Goal: Task Accomplishment & Management: Use online tool/utility

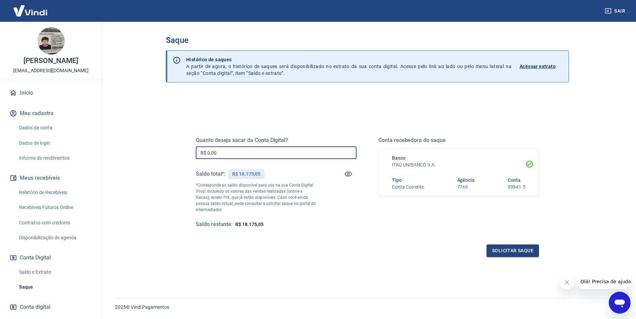
click at [246, 152] on input "R$ 0,00" at bounding box center [276, 152] width 161 height 13
type input "R$ 18.175,05"
click at [527, 252] on button "Solicitar saque" at bounding box center [513, 251] width 52 height 13
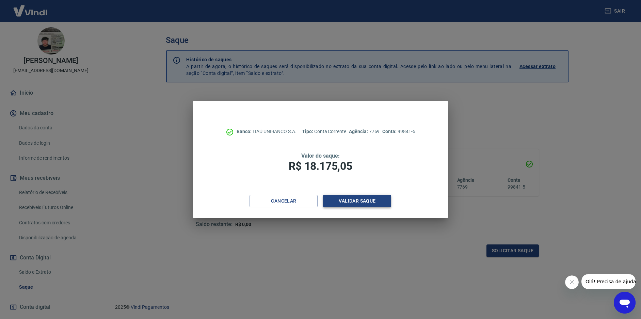
click at [367, 198] on button "Validar saque" at bounding box center [357, 201] width 68 height 13
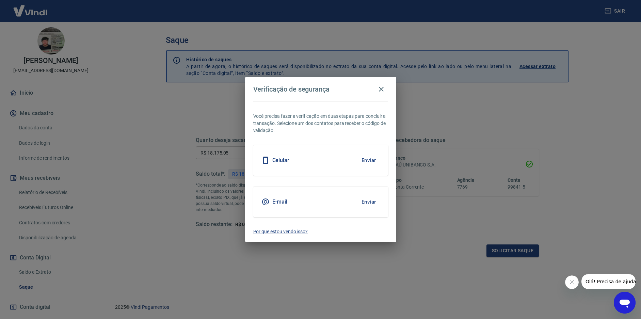
click at [367, 199] on button "Enviar" at bounding box center [369, 202] width 22 height 14
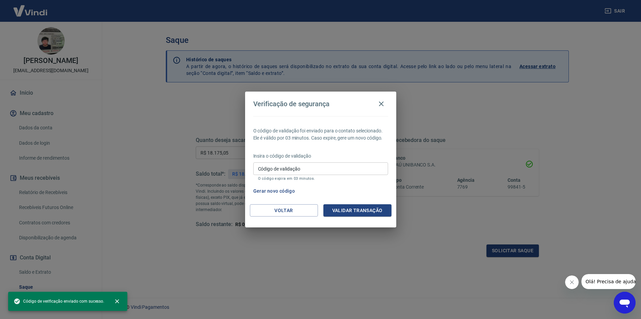
click at [278, 167] on input "Código de validação" at bounding box center [320, 168] width 135 height 13
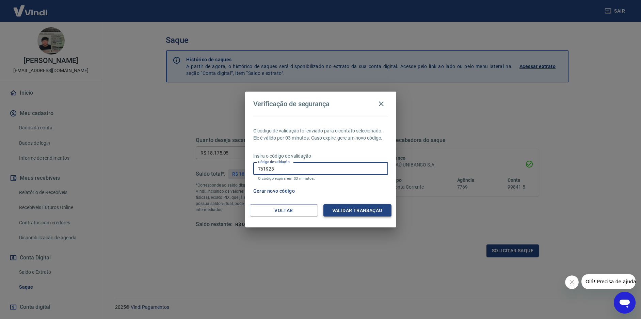
type input "761923"
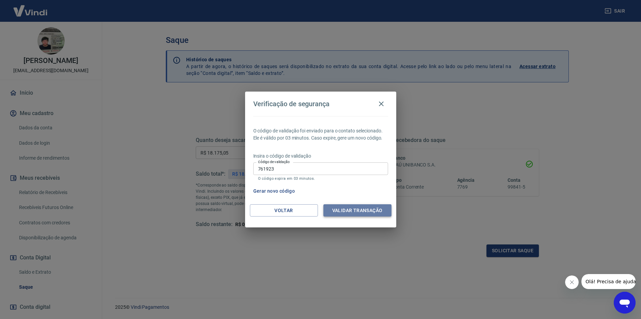
click at [358, 213] on button "Validar transação" at bounding box center [358, 210] width 68 height 13
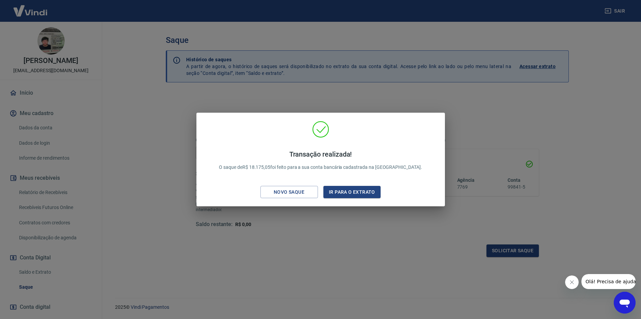
click at [128, 67] on div "Transação realizada! O saque de R$ 18.175,05 foi feito para a sua conta bancári…" at bounding box center [320, 159] width 641 height 319
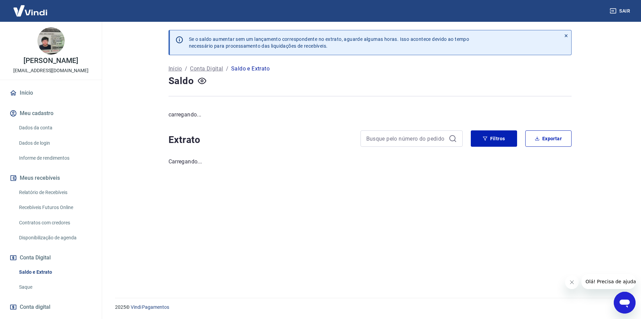
click at [57, 95] on link "Início" at bounding box center [50, 92] width 85 height 15
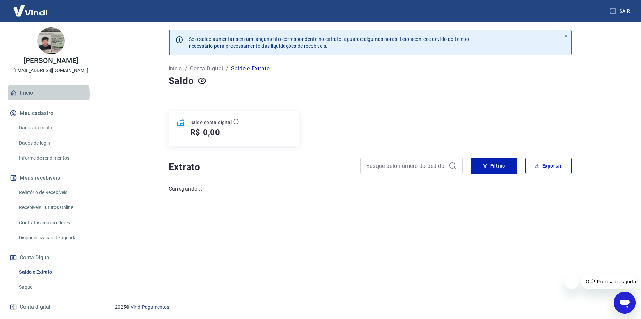
click at [25, 94] on link "Início" at bounding box center [50, 92] width 85 height 15
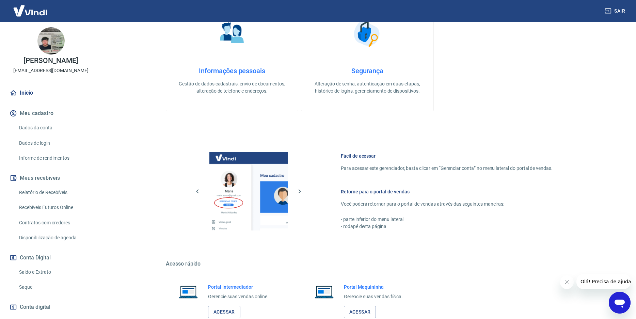
scroll to position [212, 0]
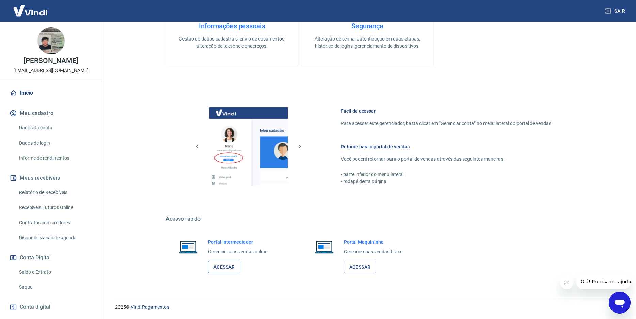
click at [223, 273] on link "Acessar" at bounding box center [224, 267] width 32 height 13
